Goal: Information Seeking & Learning: Learn about a topic

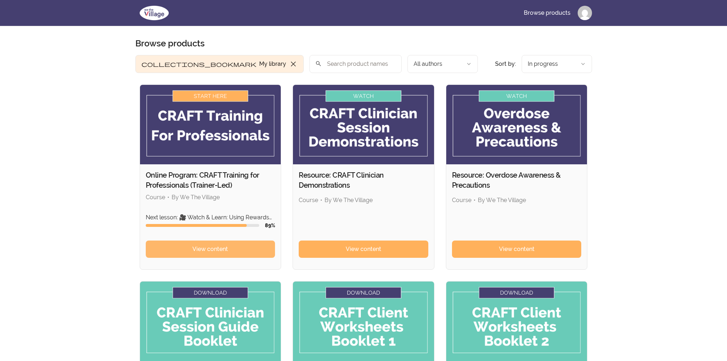
click at [241, 247] on link "View content" at bounding box center [211, 248] width 130 height 17
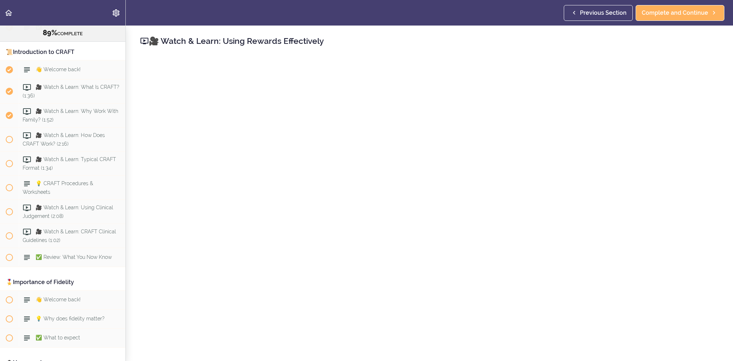
scroll to position [225, 0]
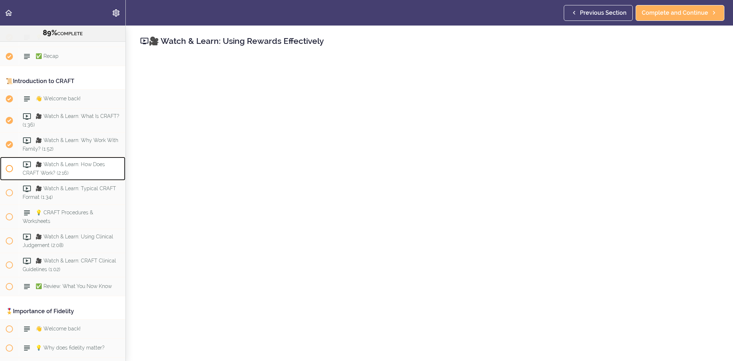
click at [73, 166] on span "🎥 Watch & Learn: How Does CRAFT Work? (2:16)" at bounding box center [64, 168] width 82 height 14
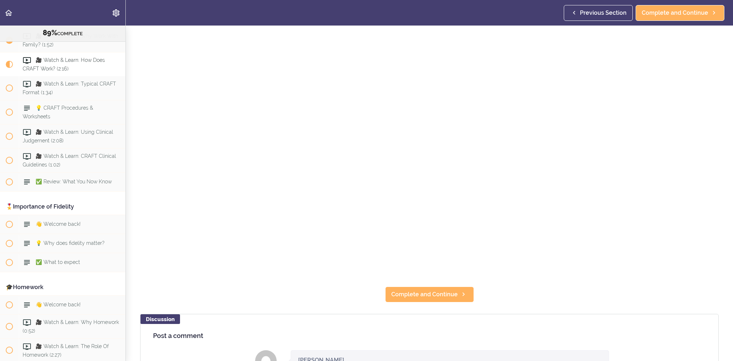
scroll to position [216, 0]
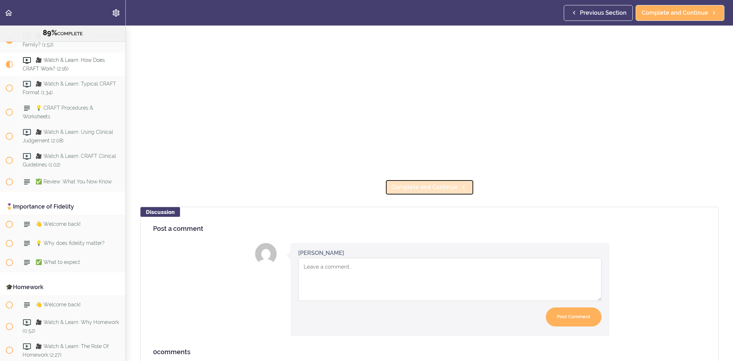
click at [459, 186] on icon at bounding box center [463, 187] width 9 height 8
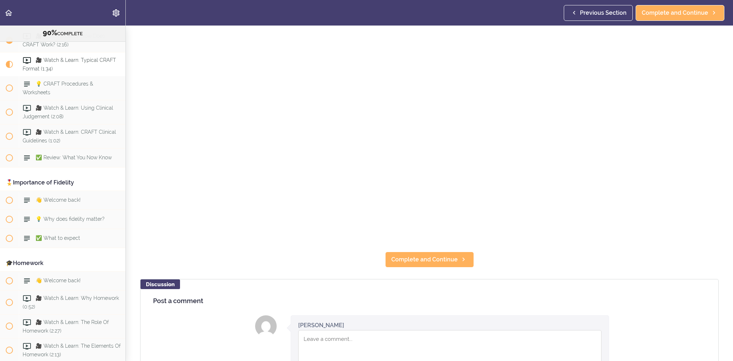
scroll to position [144, 0]
click at [443, 255] on span "Complete and Continue" at bounding box center [424, 259] width 66 height 9
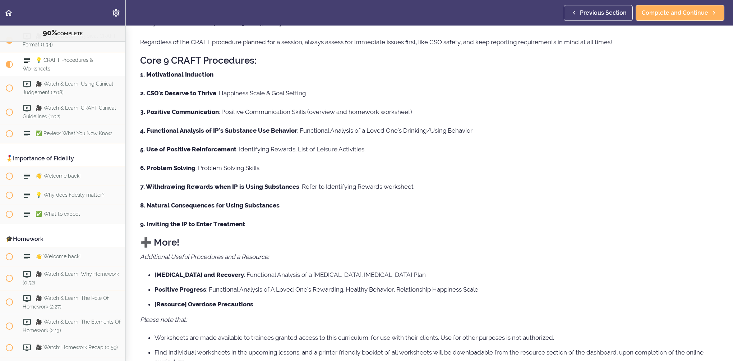
scroll to position [134, 0]
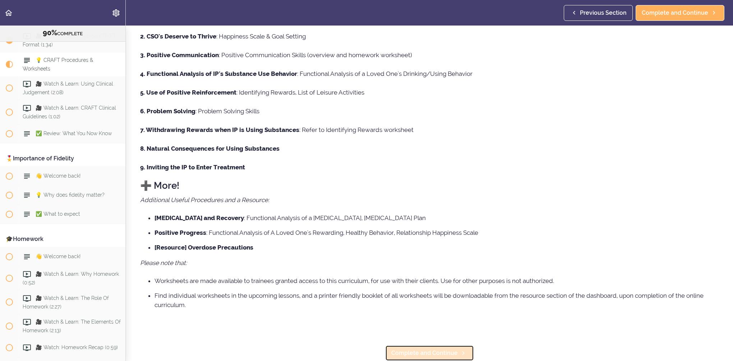
click at [431, 345] on link "Complete and Continue" at bounding box center [429, 353] width 89 height 16
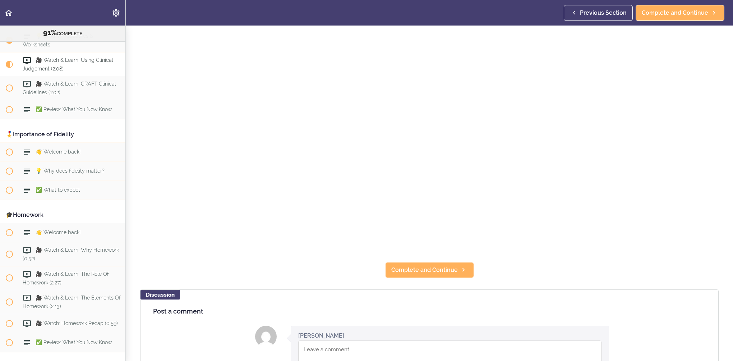
scroll to position [144, 0]
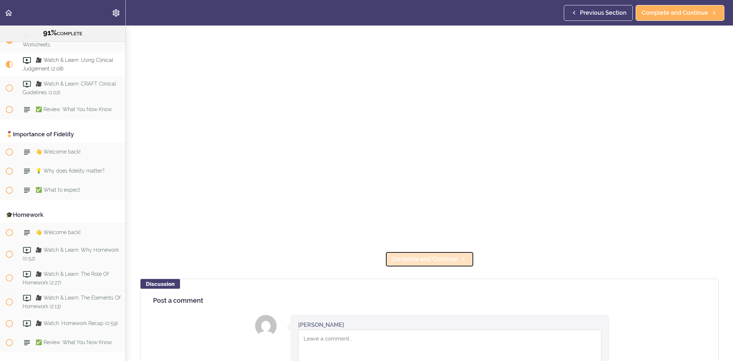
click at [409, 251] on link "Complete and Continue" at bounding box center [429, 259] width 89 height 16
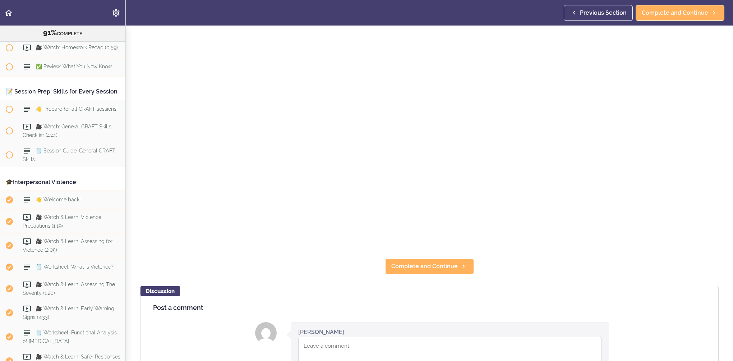
scroll to position [144, 0]
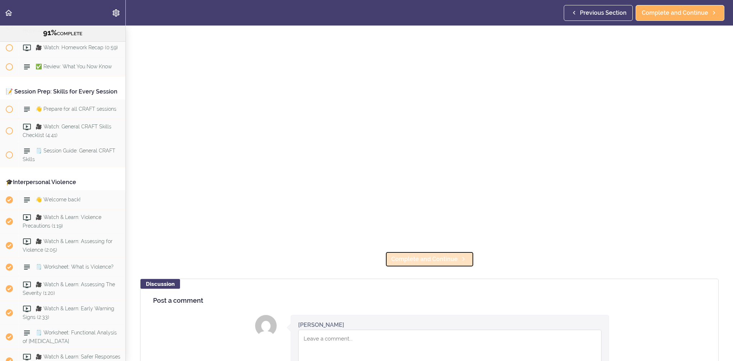
click at [453, 258] on span "Complete and Continue" at bounding box center [424, 259] width 66 height 9
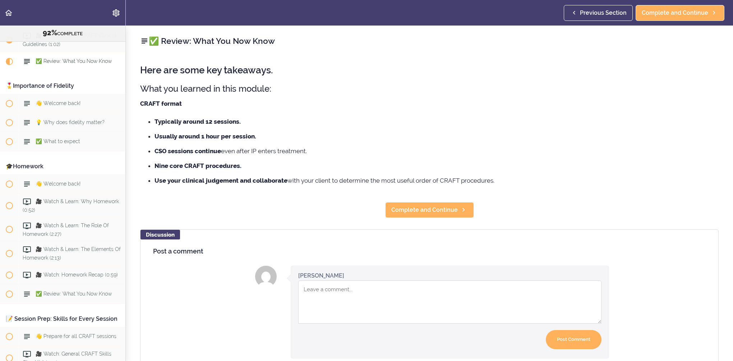
scroll to position [450, 0]
click at [460, 214] on link "Complete and Continue" at bounding box center [429, 210] width 89 height 16
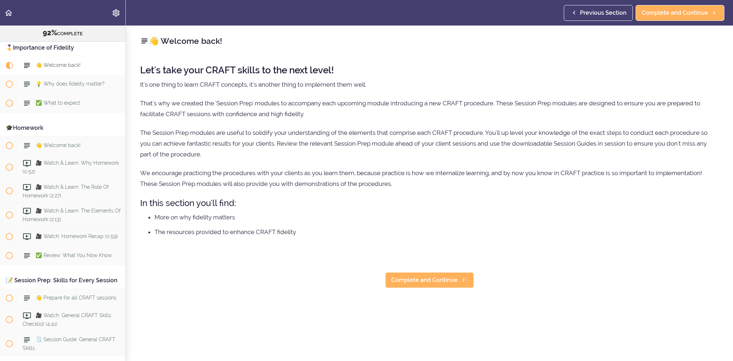
scroll to position [492, 0]
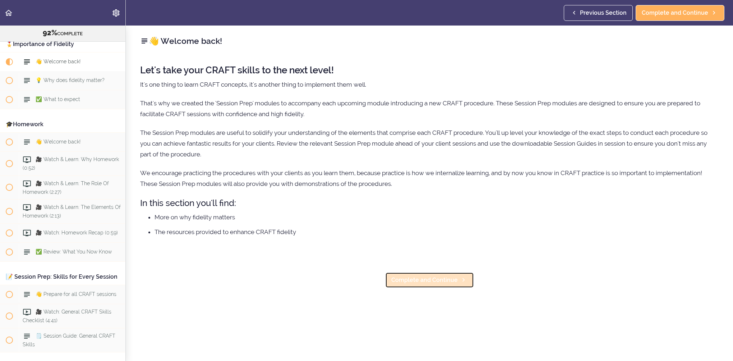
click at [453, 274] on link "Complete and Continue" at bounding box center [429, 280] width 89 height 16
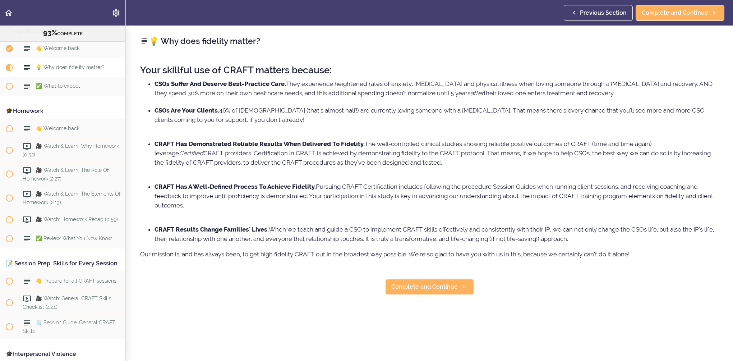
scroll to position [511, 0]
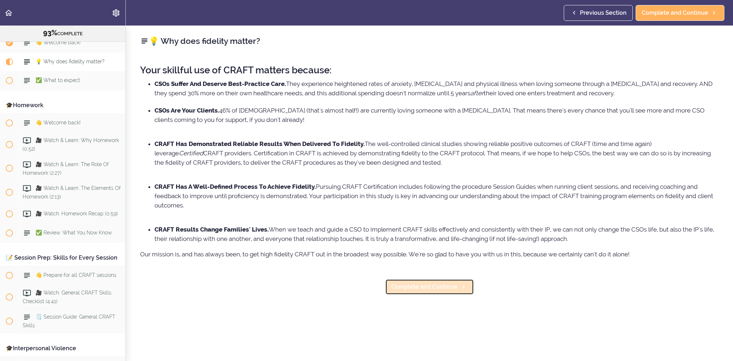
click at [439, 287] on span "Complete and Continue" at bounding box center [424, 286] width 66 height 9
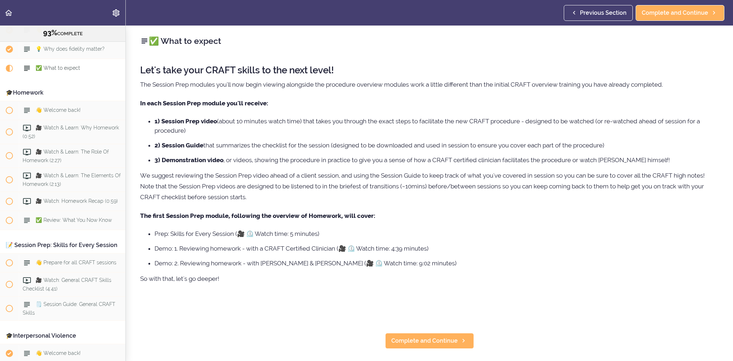
scroll to position [530, 0]
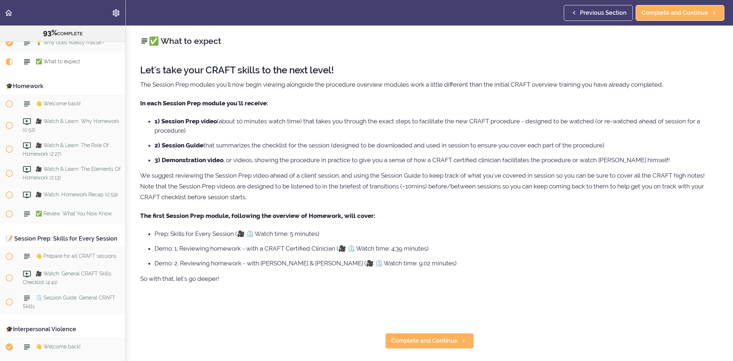
click at [468, 126] on li "1) Session Prep video (about 10 minutes watch time) that takes you through the …" at bounding box center [436, 125] width 564 height 19
click at [416, 341] on span "Complete and Continue" at bounding box center [424, 340] width 66 height 9
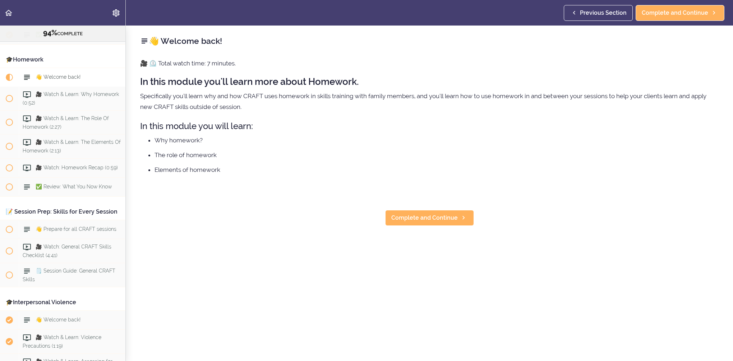
scroll to position [573, 0]
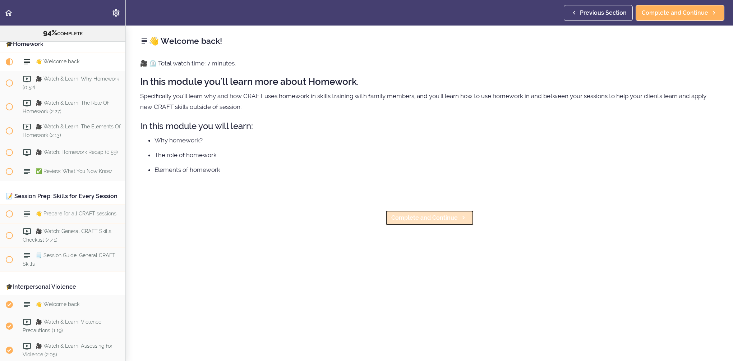
click at [431, 212] on link "Complete and Continue" at bounding box center [429, 218] width 89 height 16
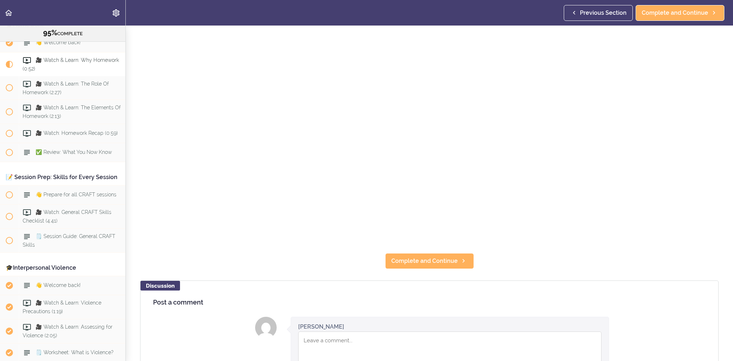
scroll to position [144, 0]
click at [423, 256] on span "Complete and Continue" at bounding box center [424, 259] width 66 height 9
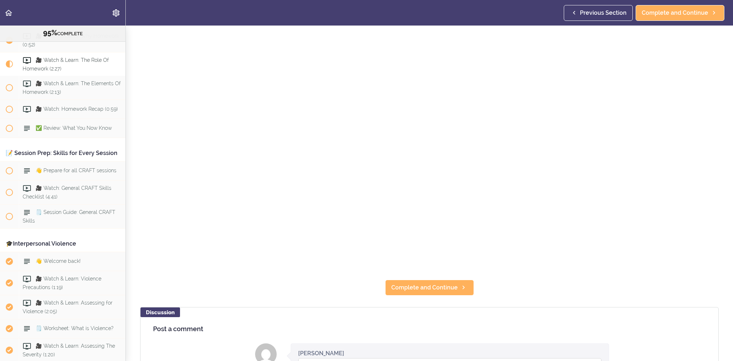
scroll to position [144, 0]
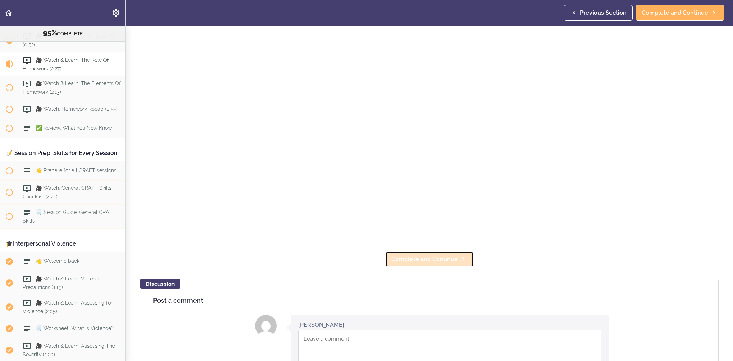
click at [462, 257] on icon at bounding box center [463, 259] width 9 height 8
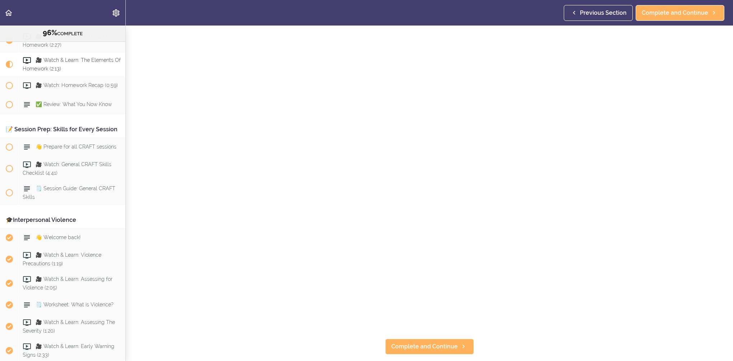
scroll to position [72, 0]
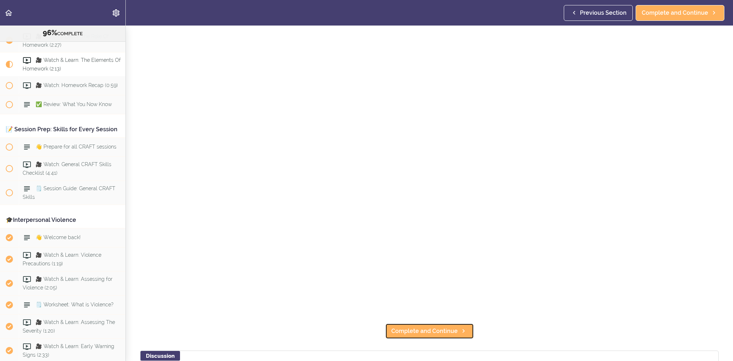
drag, startPoint x: 428, startPoint y: 327, endPoint x: 414, endPoint y: 312, distance: 20.6
click at [428, 327] on span "Complete and Continue" at bounding box center [424, 331] width 66 height 9
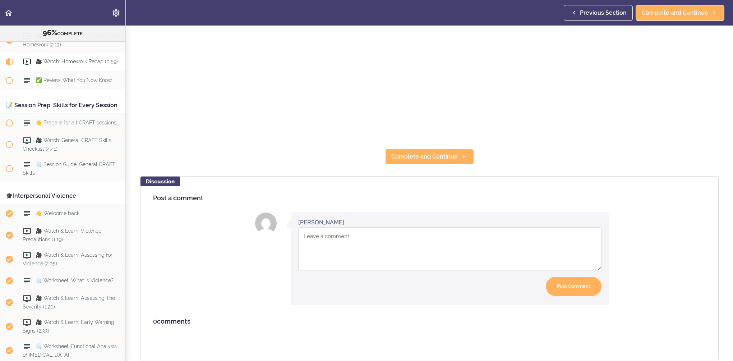
scroll to position [249, 0]
click at [424, 157] on link "Complete and Continue" at bounding box center [429, 157] width 89 height 16
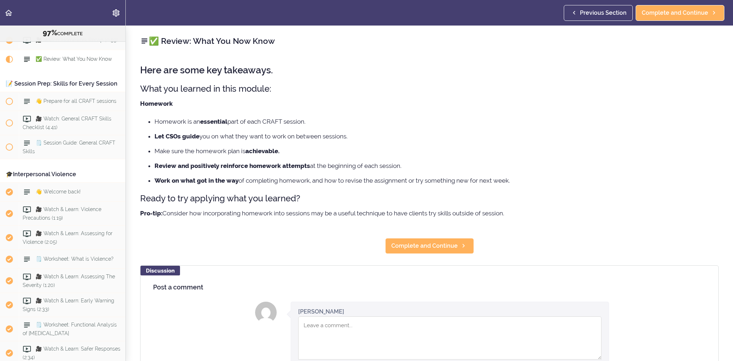
scroll to position [688, 0]
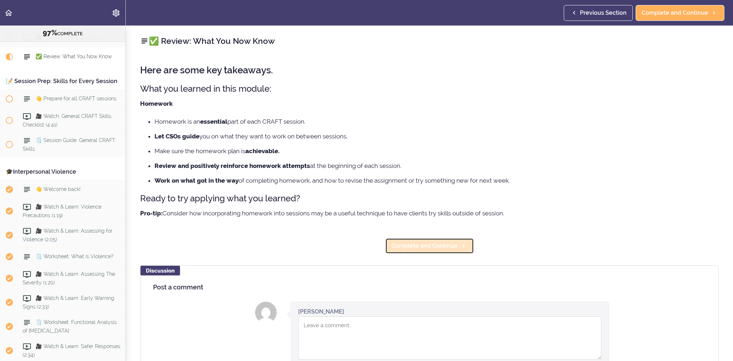
click at [431, 242] on span "Complete and Continue" at bounding box center [424, 245] width 66 height 9
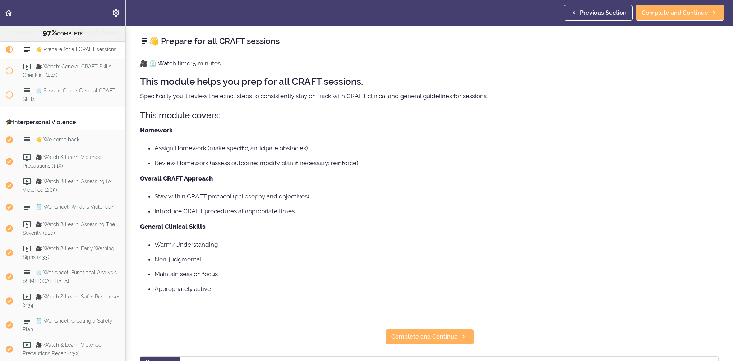
scroll to position [739, 0]
click at [305, 100] on p "Specifically you'll review the exact steps to consistently stay on track with C…" at bounding box center [429, 96] width 578 height 11
click at [495, 204] on ul "Stay within CRAFT protocol (philosophy and objectives) Introduce CRAFT procedur…" at bounding box center [429, 203] width 578 height 24
drag, startPoint x: 389, startPoint y: 333, endPoint x: 387, endPoint y: 321, distance: 11.5
click at [391, 333] on span "Complete and Continue" at bounding box center [424, 336] width 66 height 9
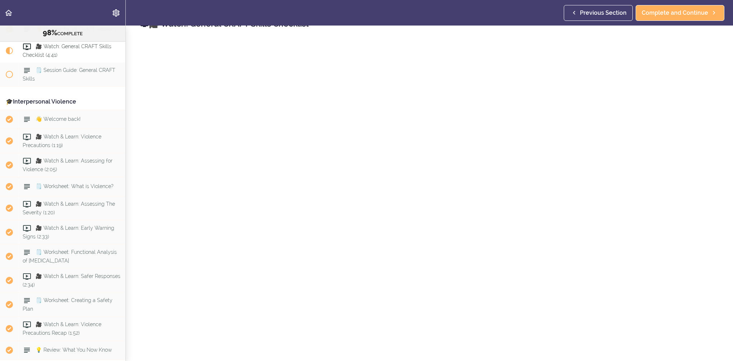
scroll to position [36, 0]
